Goal: Task Accomplishment & Management: Manage account settings

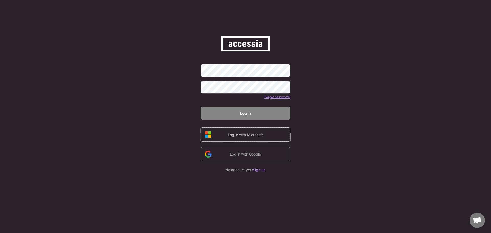
click at [259, 130] on div "Log in with Microsoft" at bounding box center [246, 134] width 90 height 14
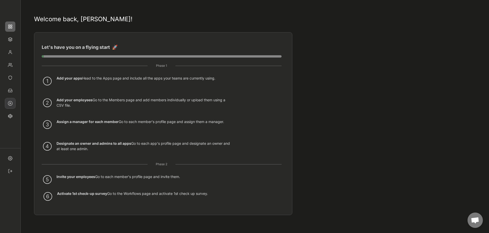
click at [7, 107] on img at bounding box center [10, 103] width 10 height 10
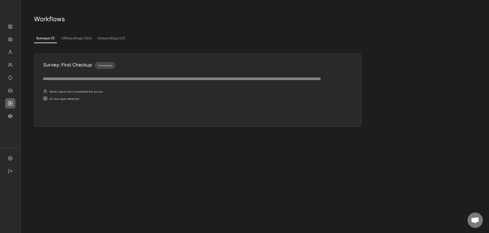
click at [107, 40] on button "Onboardings (21)" at bounding box center [111, 38] width 31 height 9
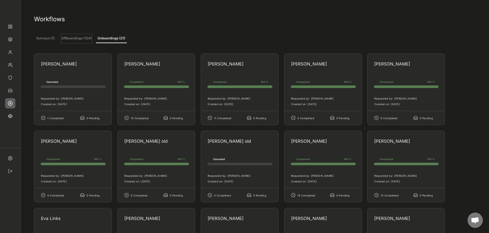
click at [65, 38] on button "Offboardings (124)" at bounding box center [76, 38] width 31 height 9
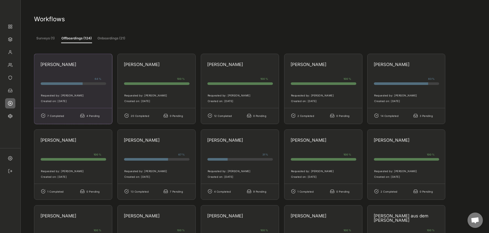
click at [68, 82] on div "[PERSON_NAME] 64 % 64% 64% Requested by: [PERSON_NAME] Created on: [DATE] 7 Com…" at bounding box center [73, 89] width 78 height 70
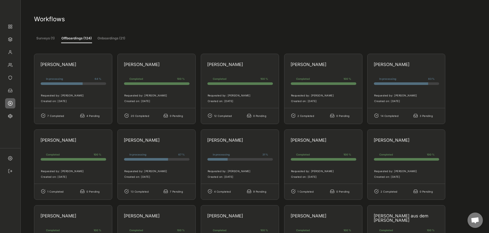
click at [107, 41] on button "Onboardings (21)" at bounding box center [111, 38] width 31 height 9
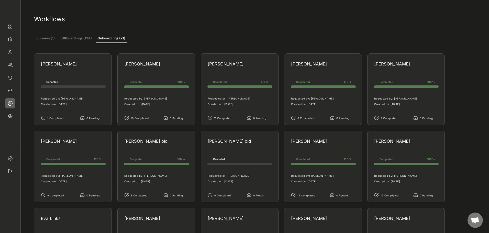
drag, startPoint x: 198, startPoint y: 82, endPoint x: 221, endPoint y: 21, distance: 65.2
click at [221, 21] on div "Workflows" at bounding box center [242, 19] width 417 height 8
click at [281, 38] on div "Surveys (1) Offboardings (124) Onboardings (21)" at bounding box center [242, 37] width 417 height 11
click at [11, 91] on img at bounding box center [10, 90] width 10 height 10
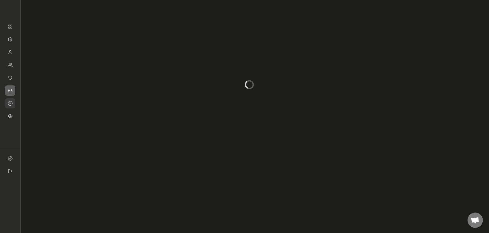
click at [8, 102] on img at bounding box center [10, 103] width 10 height 10
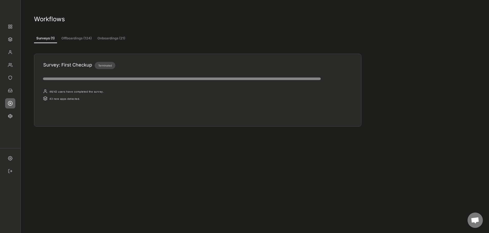
click at [83, 37] on button "Offboardings (124)" at bounding box center [76, 38] width 31 height 9
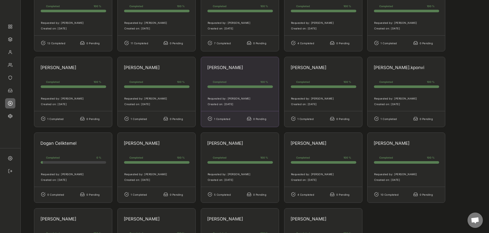
scroll to position [1739, 0]
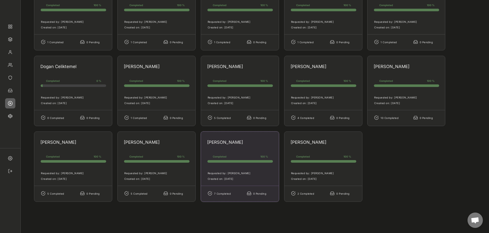
click at [254, 142] on div "[PERSON_NAME]" at bounding box center [238, 142] width 62 height 4
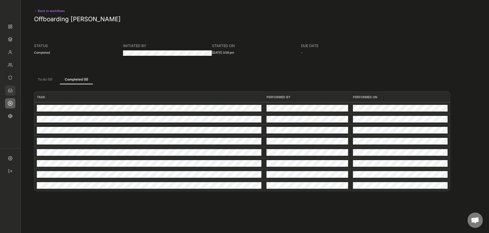
click at [10, 91] on img at bounding box center [10, 90] width 10 height 10
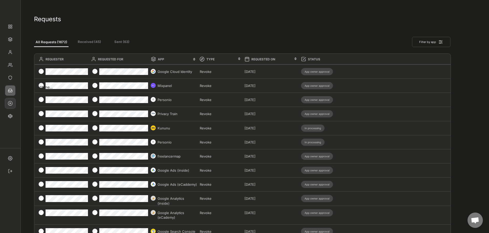
click at [8, 104] on img at bounding box center [10, 103] width 10 height 10
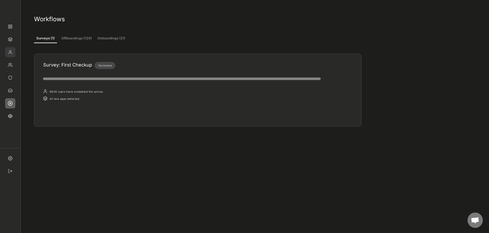
click at [9, 52] on img at bounding box center [10, 52] width 10 height 10
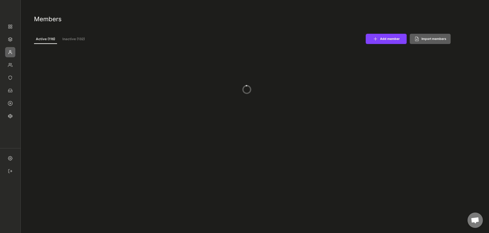
click at [377, 40] on icon at bounding box center [375, 38] width 5 height 5
select select ""PLACEHOLDER_1427118222253""
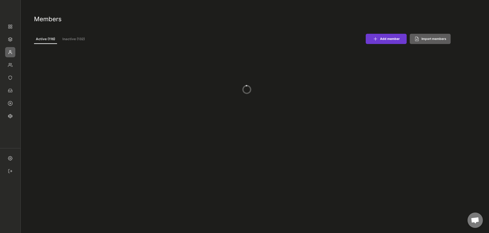
select select ""PLACEHOLDER_1427118222253""
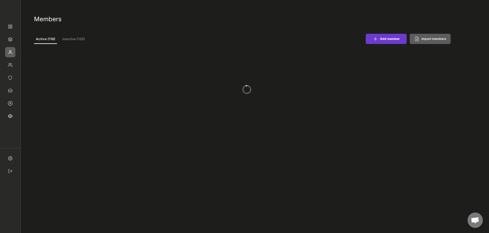
select select ""PLACEHOLDER_1427118222253""
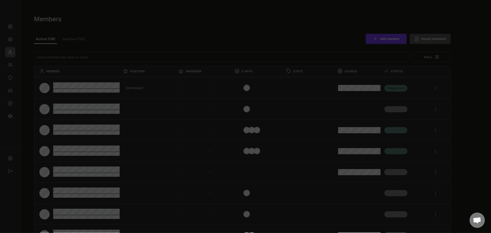
select select ""1348695171700984260__LOOKUP__1677493944989x739134587848360000""
select select ""1348695171700984260__LOOKUP__1665490971195x909736972885056000""
select select ""1348695171700984260__LOOKUP__1665490877502x720811215255738900""
select select ""1348695171700984260__LOOKUP__1665490968243x777252206885620500""
select select ""1348695171700984260__LOOKUP__1665490971195x909736972885056000""
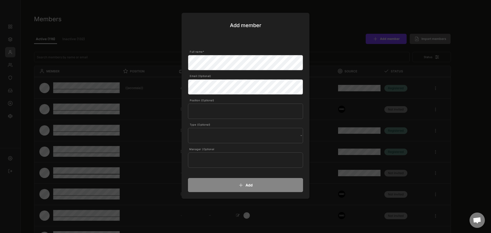
click at [335, 26] on div at bounding box center [245, 116] width 491 height 233
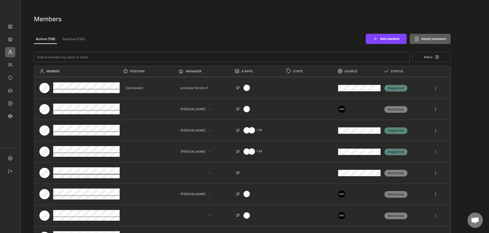
click at [172, 52] on input "input" at bounding box center [222, 57] width 376 height 10
type input "gin"
select select ""PLACEHOLDER_1427118222253""
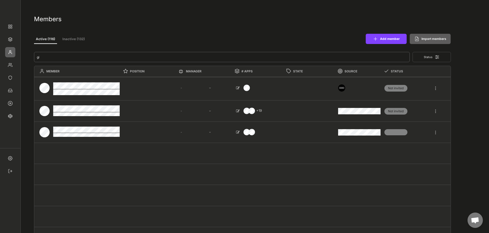
type input "g"
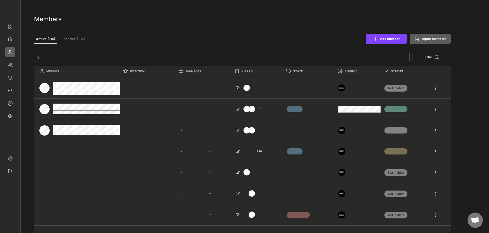
type textarea "Software Engineer"
select select ""1348695171700984260__LOOKUP__1660121528802x892918515886457900""
type textarea "Key Account Management"
select select ""1348695171700984260__LOOKUP__1665490671668x485458232984676160""
select select ""1348695171700984260__LOOKUP__1660121528802x892918515886457900""
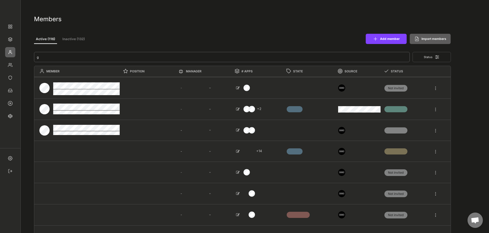
select select ""1348695171700984260__LOOKUP__1665490671668x485458232984676160""
select select ""1348695171700984260__LOOKUP__1660121528802x892918515886457900""
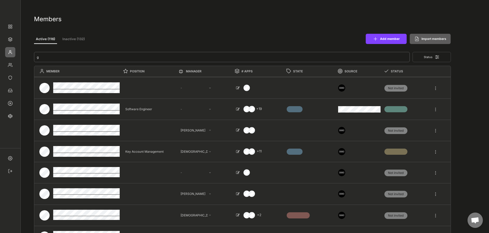
type input "g"
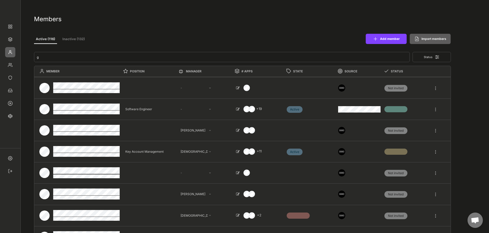
drag, startPoint x: 70, startPoint y: 32, endPoint x: 76, endPoint y: 38, distance: 8.5
click at [70, 32] on div "Active (116) Inactive (132) Add member Import members" at bounding box center [242, 39] width 417 height 16
click at [76, 39] on button "Inactive (132)" at bounding box center [74, 39] width 26 height 9
click at [77, 42] on button "Inactive (132)" at bounding box center [74, 39] width 26 height 9
select select ""1348695171700984260__LOOKUP__1660121528802x892918515886457900""
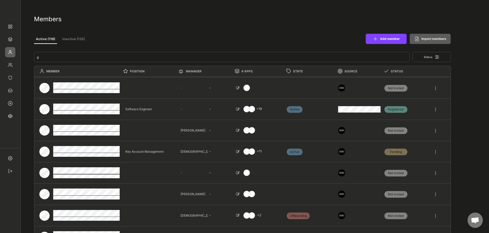
select select ""1348695171700984260__LOOKUP__1665490671668x485458232984676160""
select select ""1348695171700984260__LOOKUP__1660121528802x892918515886457900""
select select ""1348695171700984260__LOOKUP__1665490671668x485458232984676160""
select select ""1348695171700984260__LOOKUP__1660121528802x892918515886457900""
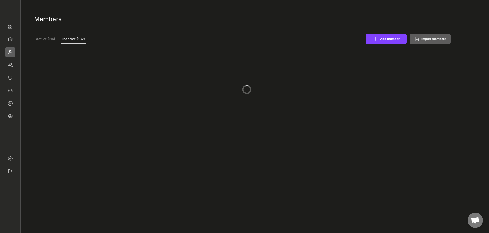
select select ""1348695171700984260__LOOKUP__1660121528802x892918515886457900""
select select ""1348695171700984260__LOOKUP__1665490671668x485458232984676160""
select select ""1348695171700984260__LOOKUP__1660121528802x892918515886457900""
select select ""1348695171700984260__LOOKUP__1665490671668x485458232984676160""
select select ""1348695171700984260__LOOKUP__1660121528802x892918515886457900""
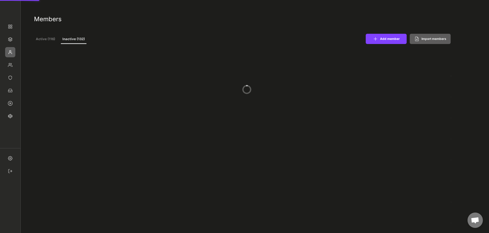
select select ""1348695171700984260__LOOKUP__1665490671668x485458232984676160""
select select ""1348695171700984260__LOOKUP__1660121528802x892918515886457900""
select select ""1348695171700984260__LOOKUP__1665490671668x485458232984676160""
select select ""1348695171700984260__LOOKUP__1660121528802x892918515886457900""
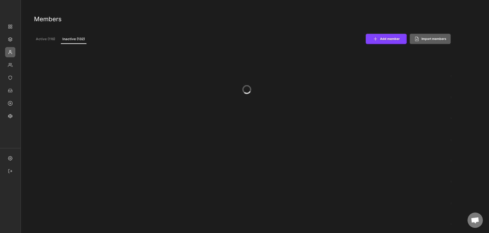
select select ""1348695171700984260__LOOKUP__1660121528802x892918515886457900""
select select ""1348695171700984260__LOOKUP__1665490671668x485458232984676160""
select select ""1348695171700984260__LOOKUP__1660121528802x892918515886457900""
select select ""1348695171700984260__LOOKUP__1665490671668x485458232984676160""
select select ""1348695171700984260__LOOKUP__1660121528802x892918515886457900""
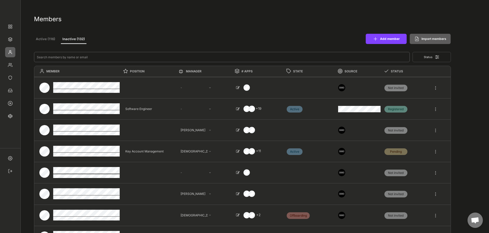
click at [60, 60] on input "input" at bounding box center [222, 57] width 376 height 10
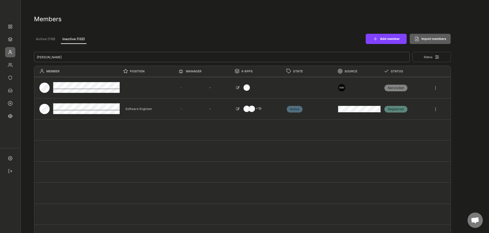
type input "[PERSON_NAME]"
click at [46, 39] on button "Active (116)" at bounding box center [45, 39] width 23 height 9
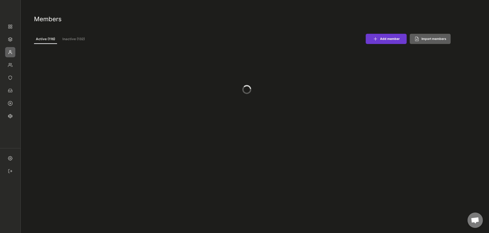
click at [389, 36] on button "Add member" at bounding box center [386, 39] width 41 height 10
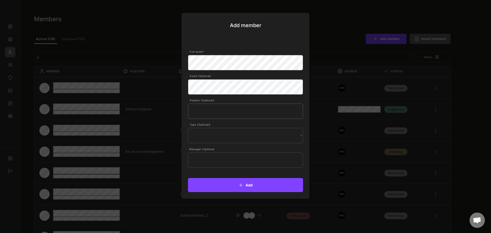
click at [219, 96] on div "Add member Full name* Email (Optional) Position (Optional) Type (Optional) Inte…" at bounding box center [246, 106] width 128 height 186
click at [216, 109] on input "input" at bounding box center [245, 111] width 115 height 15
type input "Verwaltung / Finance"
click at [234, 133] on select "Internal External" at bounding box center [245, 135] width 115 height 15
select select ""Internal""
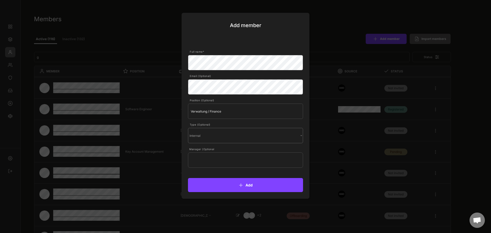
click at [188, 128] on select "Internal External" at bounding box center [245, 135] width 115 height 15
click at [205, 158] on input "text" at bounding box center [245, 159] width 115 height 15
type input "Süle"
type input "[PERSON_NAME]"
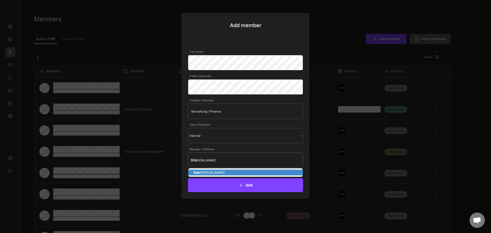
click at [210, 170] on p "Süle [PERSON_NAME]" at bounding box center [245, 173] width 115 height 6
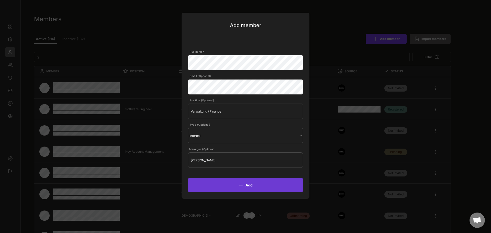
type input "[PERSON_NAME]"
click at [233, 183] on button "Add" at bounding box center [245, 185] width 115 height 14
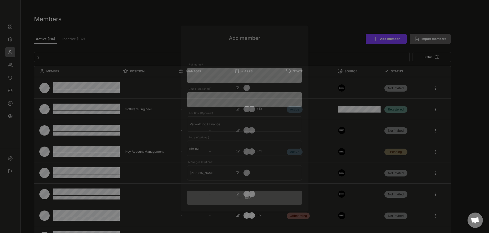
select select ""1348695171700984260__LOOKUP__1660121528802x892918515886457900""
select select ""1348695171700984260__LOOKUP__1665490671668x485458232984676160""
select select ""1348695171700984260__LOOKUP__1660121528802x892918515886457900""
select select ""1348695171700984260__LOOKUP__1665490671668x485458232984676160""
select select ""1348695171700984260__LOOKUP__1660121528802x892918515886457900""
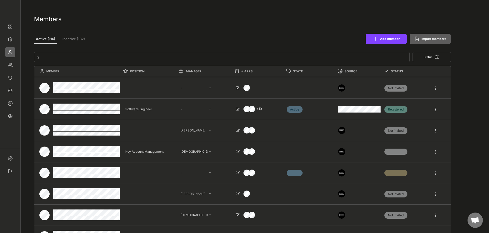
type textarea "Verwaltung / Finance"
select select ""1348695171700984260__LOOKUP__1741683879559x169006068266172400""
select select ""1348695171700984260__LOOKUP__1660121528802x892918515886457900""
type textarea "Key Account Management"
select select ""1348695171700984260__LOOKUP__1665490671668x485458232984676160""
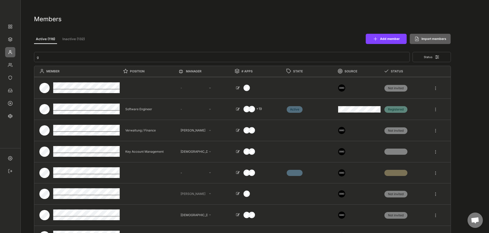
select select ""PLACEHOLDER_1427118222253""
select select ""1348695171700984260__LOOKUP__1660121528802x892918515886457900""
select select ""1348695171700984260__LOOKUP__1665490671668x485458232984676160""
select select ""PLACEHOLDER_1427118222253""
select select ""1348695171700984260__LOOKUP__1660121528802x892918515886457900""
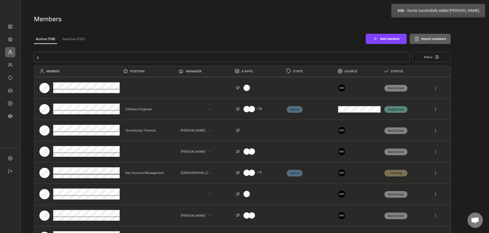
click at [88, 53] on input "input" at bounding box center [222, 57] width 376 height 10
type input "[PERSON_NAME]"
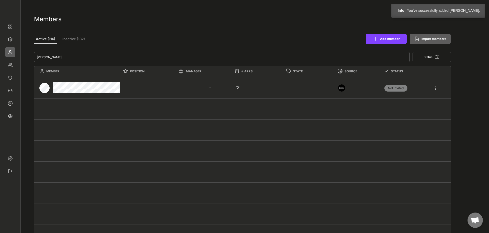
type textarea "Verwaltung / Finance"
select select ""1348695171700984260__LOOKUP__1741683879559x169006068266172400""
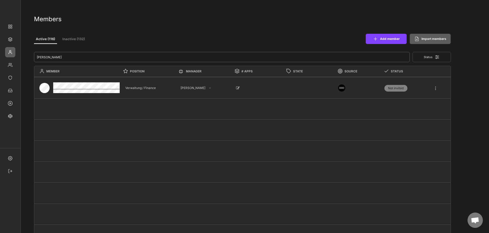
type input "[PERSON_NAME]"
click at [435, 88] on div at bounding box center [435, 85] width 5 height 9
click at [416, 106] on div "Invite" at bounding box center [414, 104] width 35 height 5
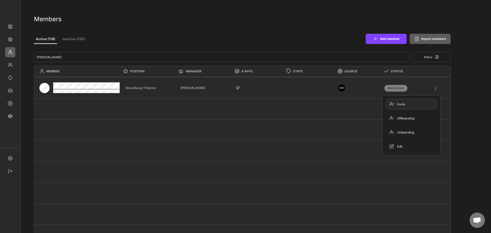
select select ""Standard""
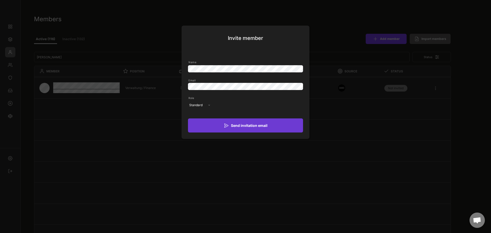
click at [247, 126] on button "Send invitation email" at bounding box center [245, 125] width 115 height 14
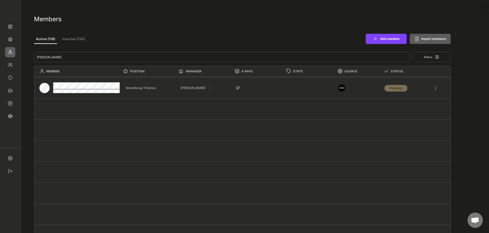
click at [437, 88] on div at bounding box center [435, 85] width 5 height 9
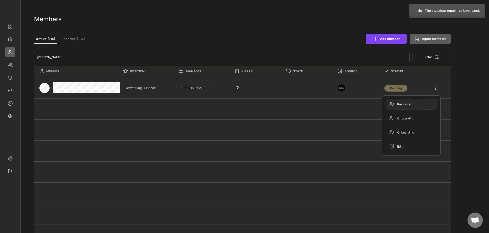
click at [402, 106] on div "Re-invite" at bounding box center [414, 104] width 35 height 5
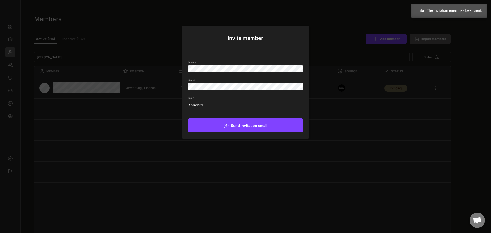
click at [199, 106] on select "- Standard Owner" at bounding box center [199, 105] width 23 height 9
click at [372, 112] on div at bounding box center [245, 116] width 491 height 233
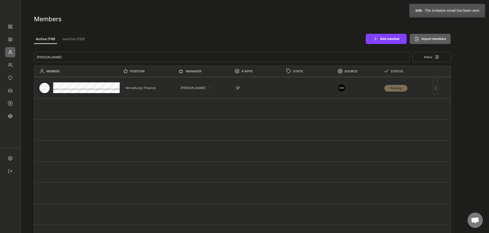
click at [436, 89] on div at bounding box center [435, 85] width 5 height 9
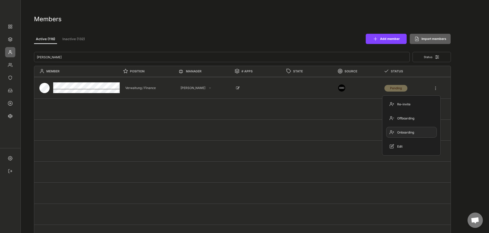
click at [409, 130] on div "Onboarding" at bounding box center [411, 132] width 50 height 10
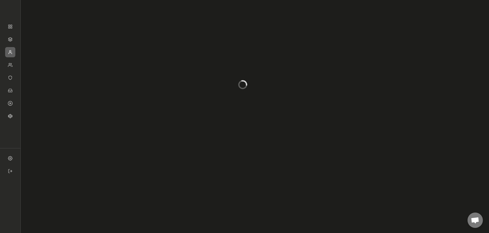
select select
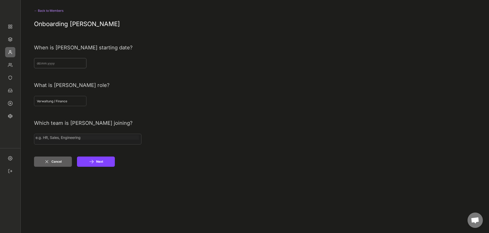
click at [68, 61] on input "input" at bounding box center [60, 63] width 52 height 10
type input "[DATE]"
click at [151, 119] on div "← Back to Members Onboarding [PERSON_NAME] When is [PERSON_NAME] starting date?…" at bounding box center [242, 122] width 417 height 235
click at [66, 99] on input "input" at bounding box center [60, 101] width 52 height 10
click at [72, 102] on input "input" at bounding box center [60, 101] width 52 height 10
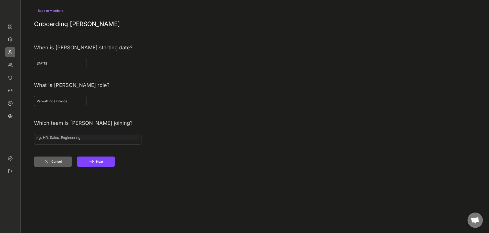
click at [87, 139] on input "search" at bounding box center [88, 137] width 104 height 4
click at [71, 139] on input "search" at bounding box center [83, 137] width 54 height 4
select select "1348695171700984260__LOOKUP__1660467683446x851743470417346600"
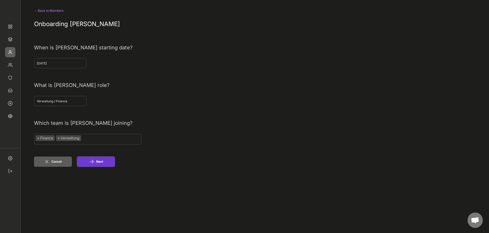
click at [96, 164] on button "Next" at bounding box center [96, 162] width 38 height 10
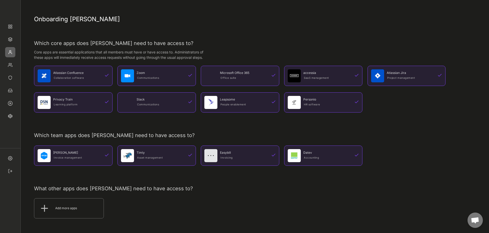
click at [238, 108] on div "Leapsome People enablement" at bounding box center [240, 102] width 78 height 20
